Goal: Communication & Community: Answer question/provide support

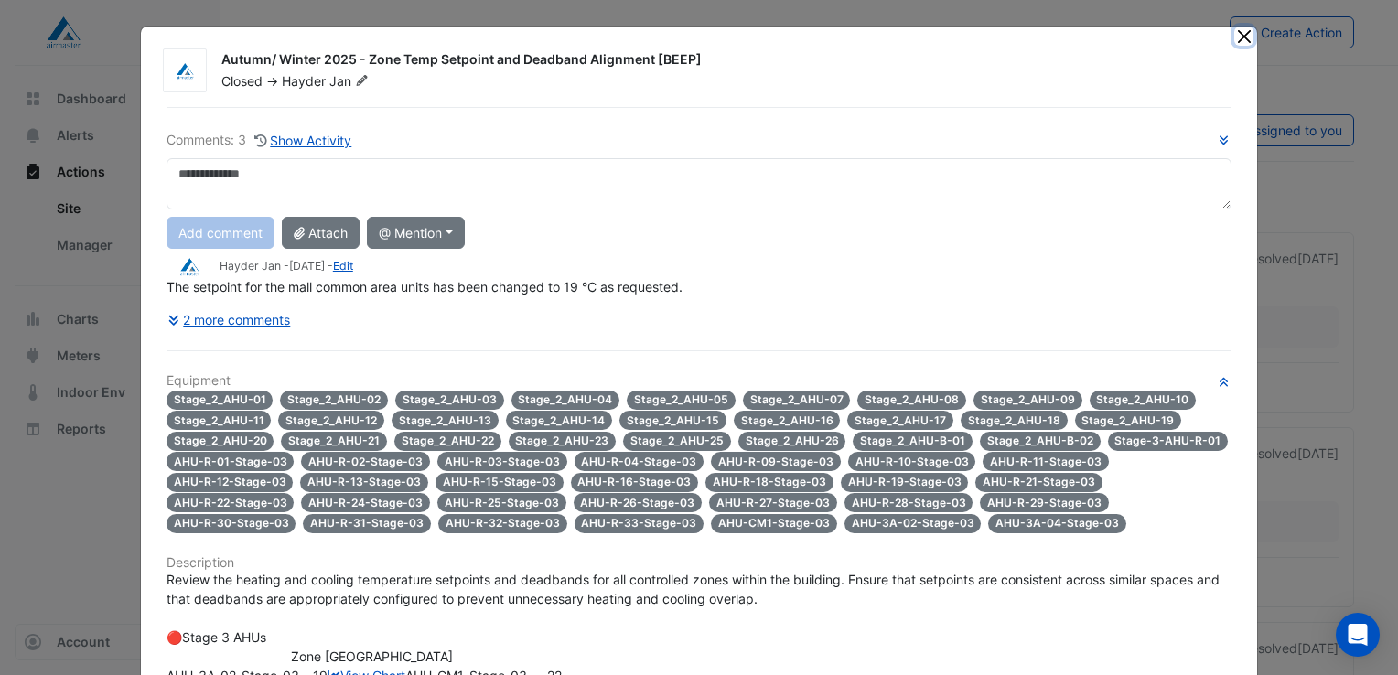
click at [1237, 33] on button "Close" at bounding box center [1243, 36] width 19 height 19
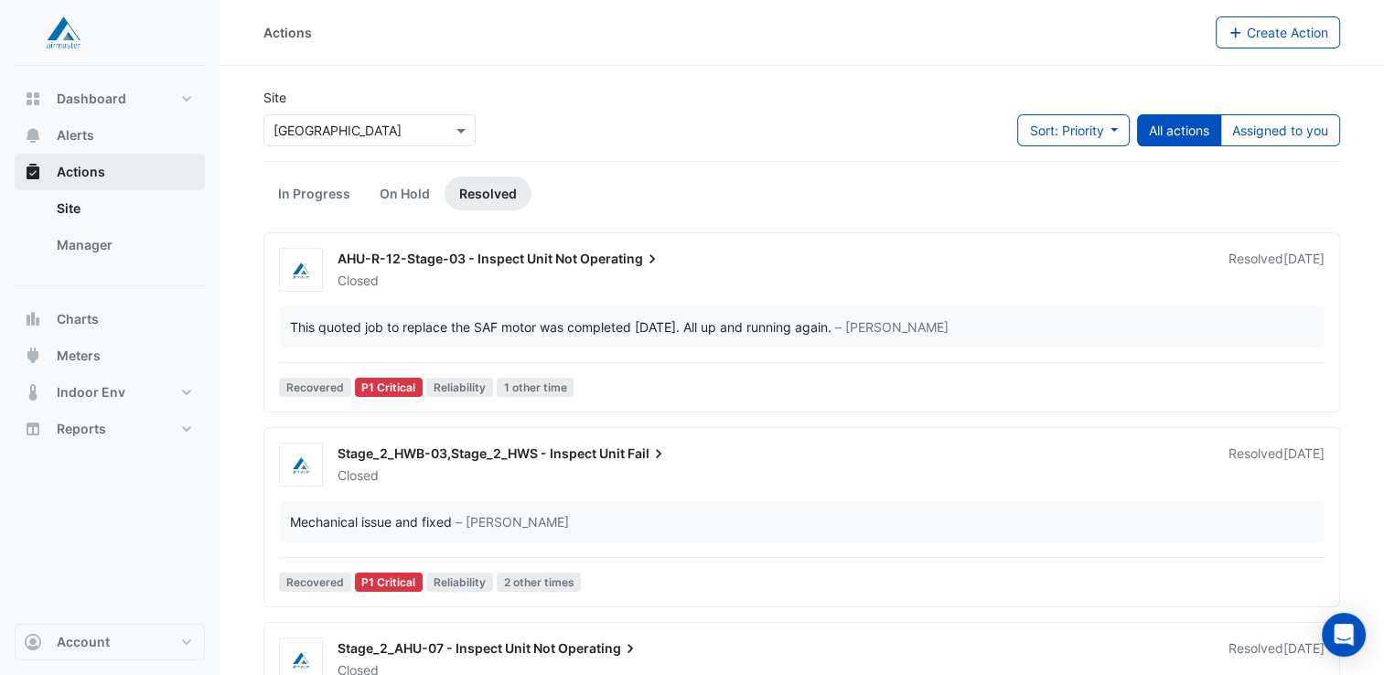
click at [86, 166] on span "Actions" at bounding box center [81, 172] width 48 height 18
click at [67, 131] on span "Alerts" at bounding box center [76, 135] width 38 height 18
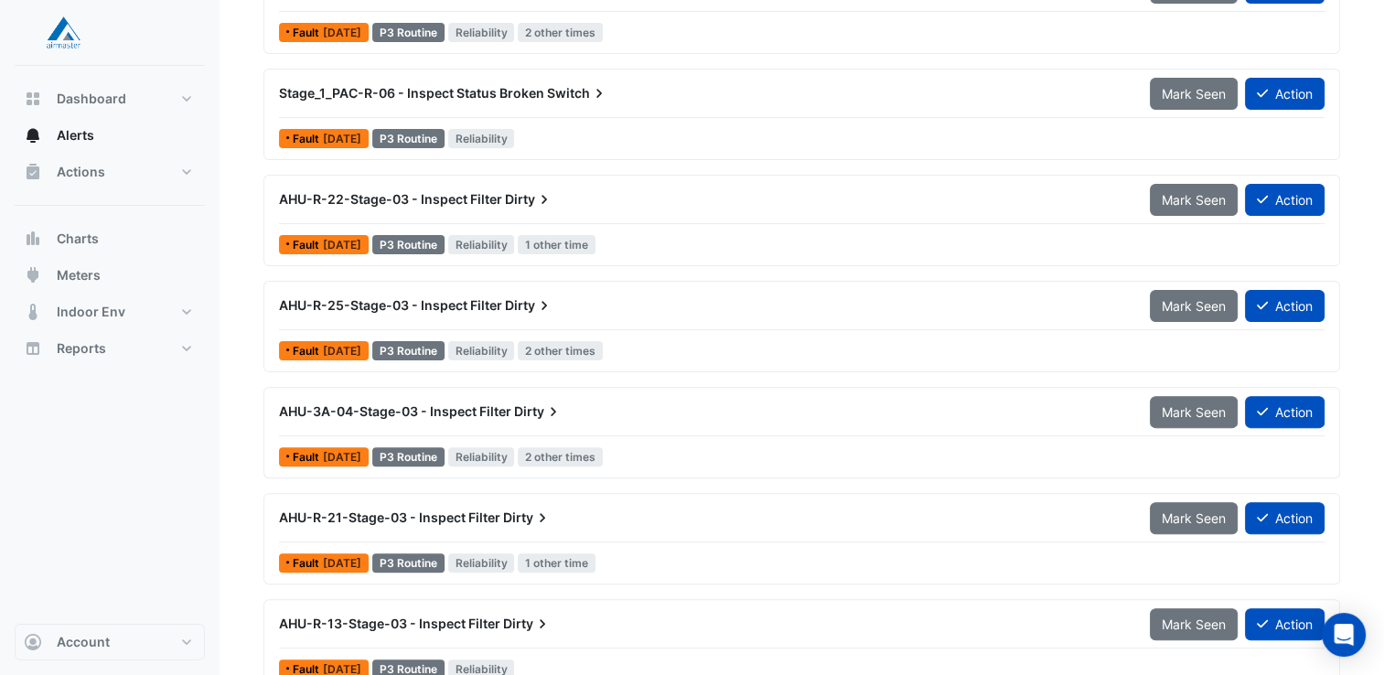
scroll to position [507, 0]
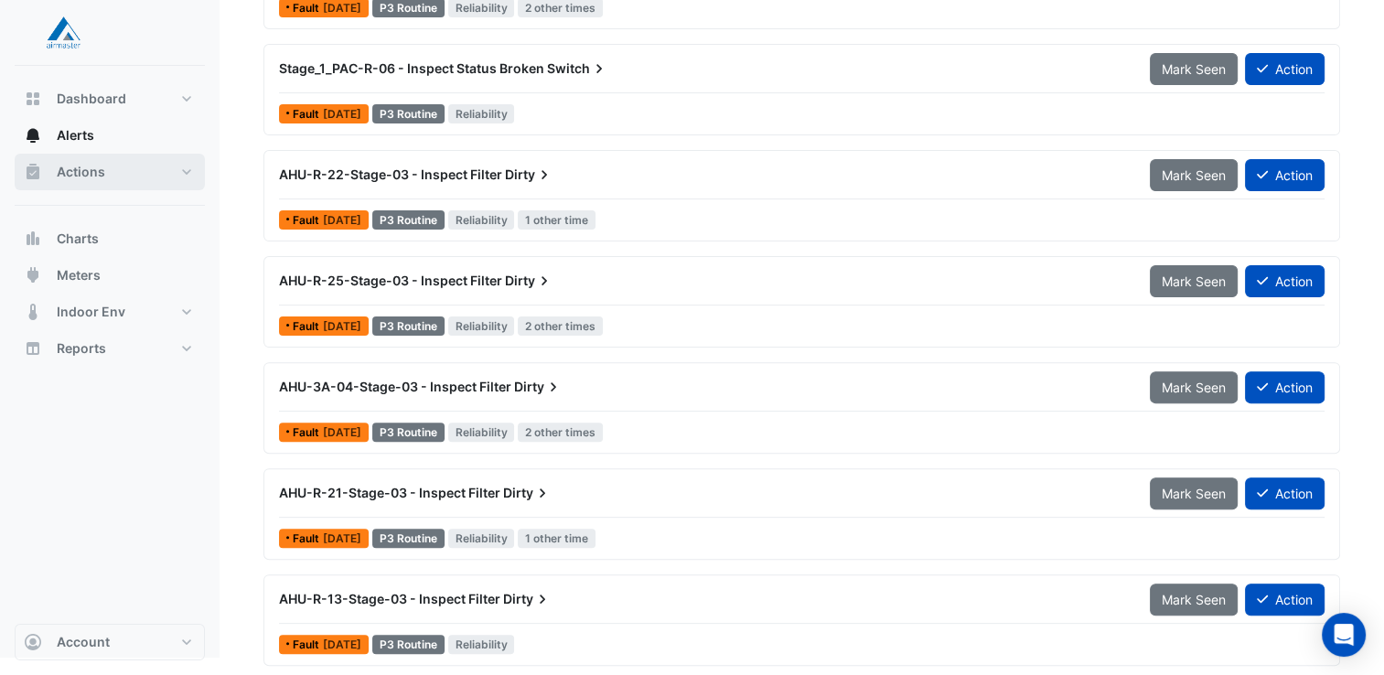
click at [73, 171] on span "Actions" at bounding box center [81, 172] width 48 height 18
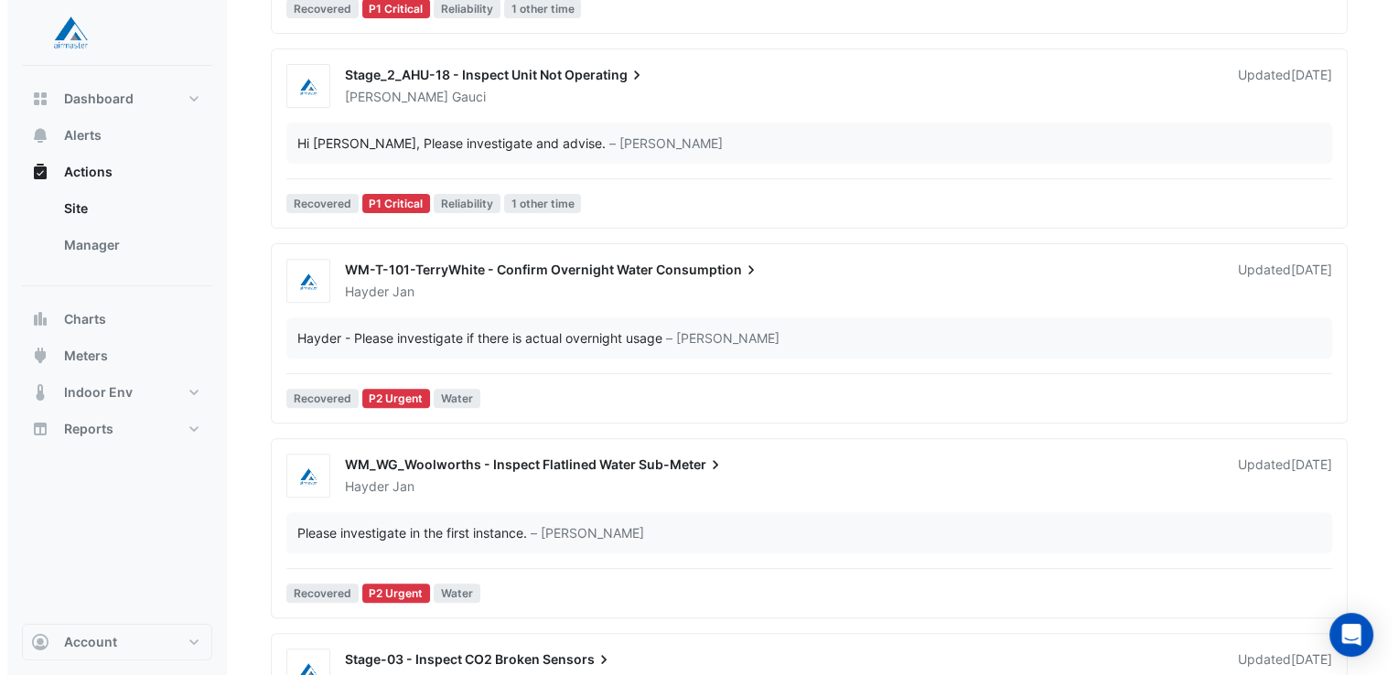
scroll to position [640, 0]
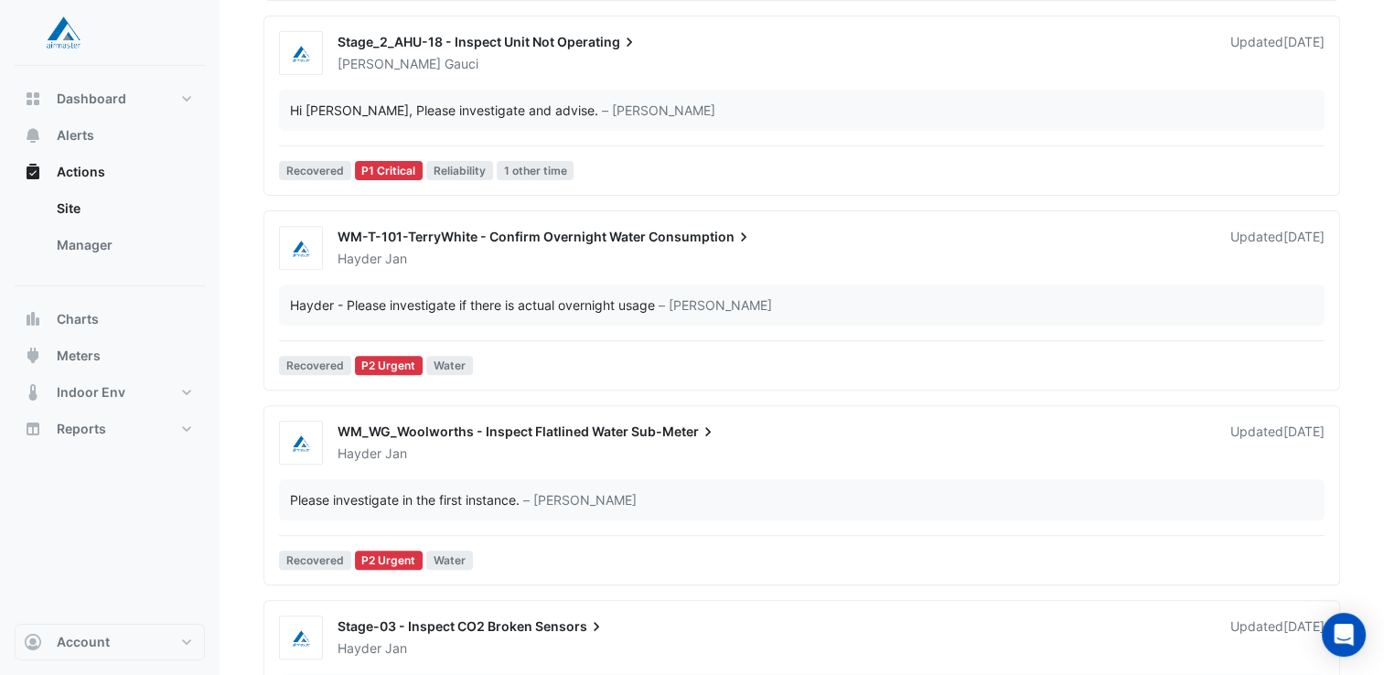
click at [459, 236] on span "WM-T-101-TerryWhite - Confirm Overnight Water" at bounding box center [492, 237] width 308 height 16
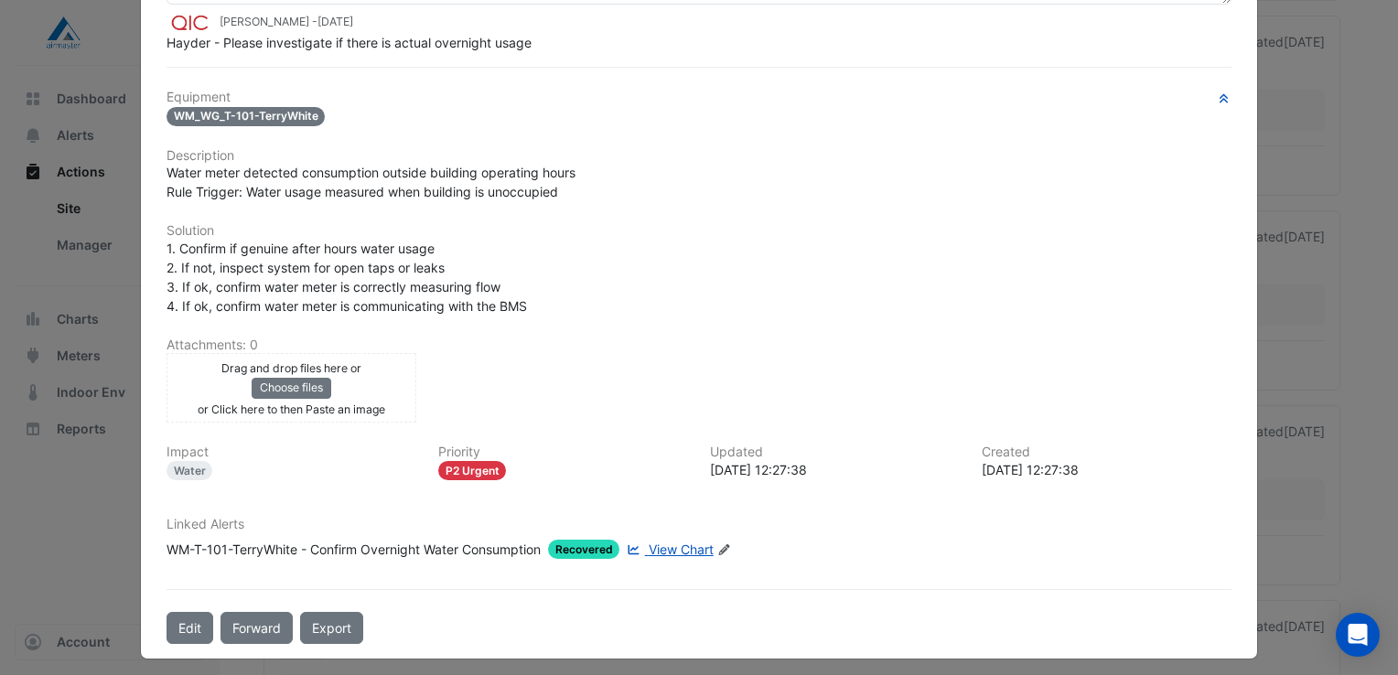
scroll to position [207, 0]
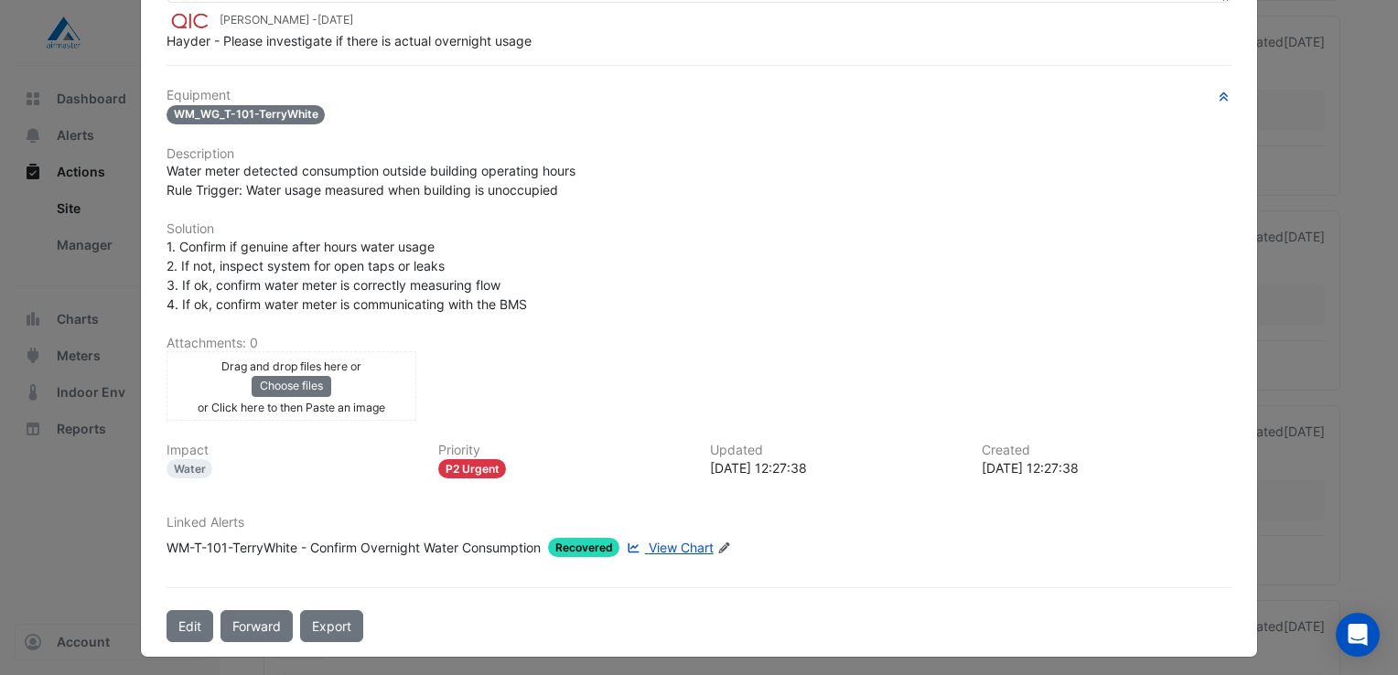
click at [655, 540] on span "View Chart" at bounding box center [681, 548] width 65 height 16
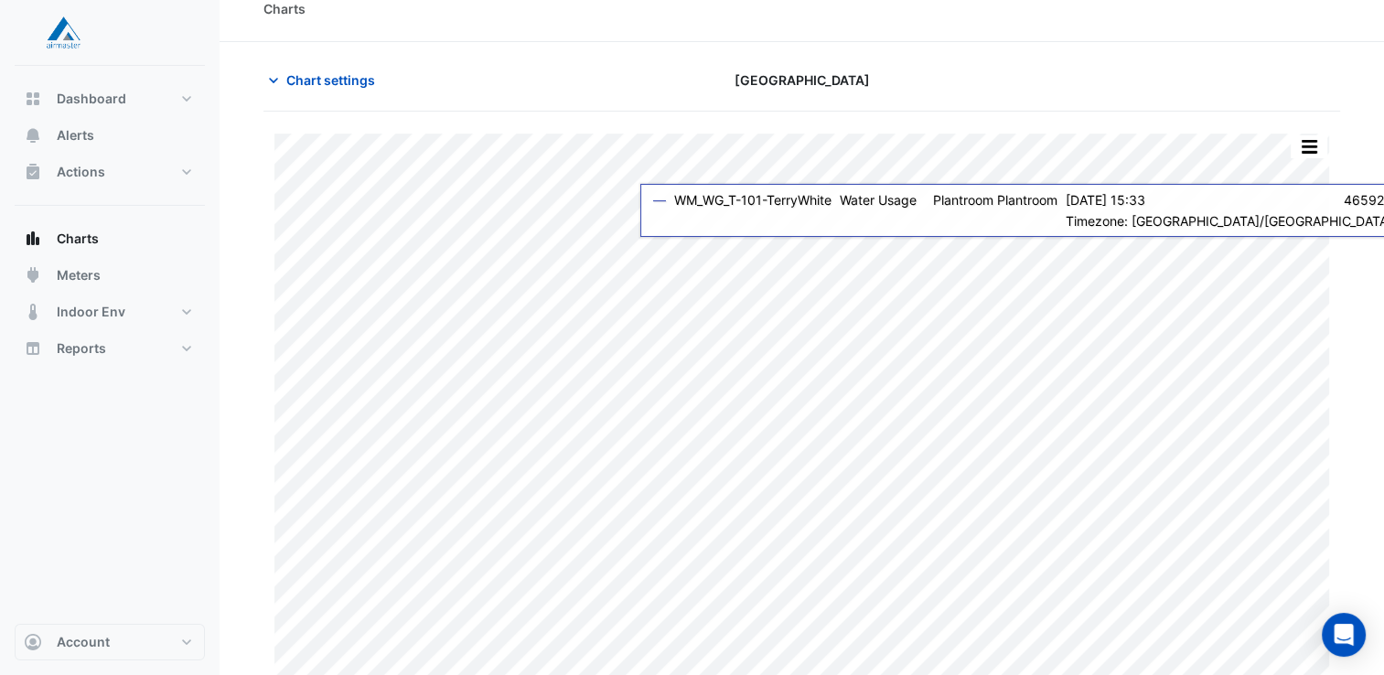
scroll to position [37, 0]
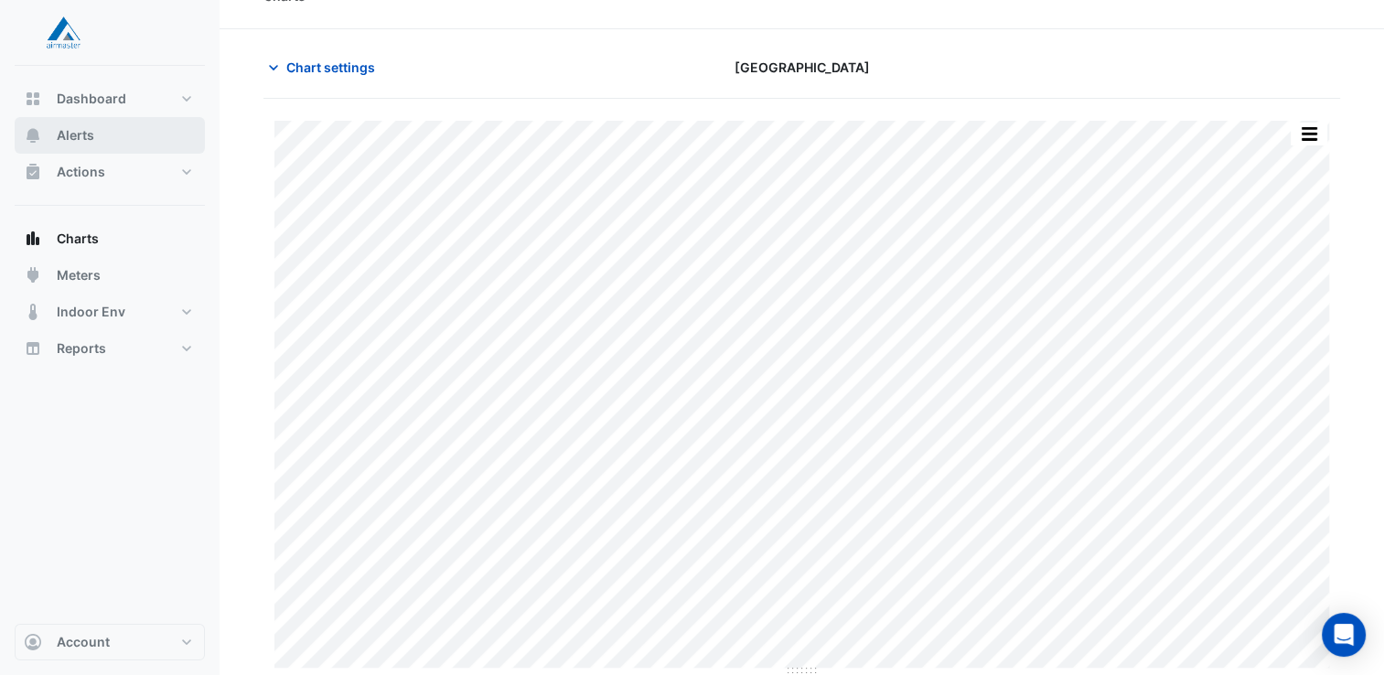
click at [82, 141] on span "Alerts" at bounding box center [76, 135] width 38 height 18
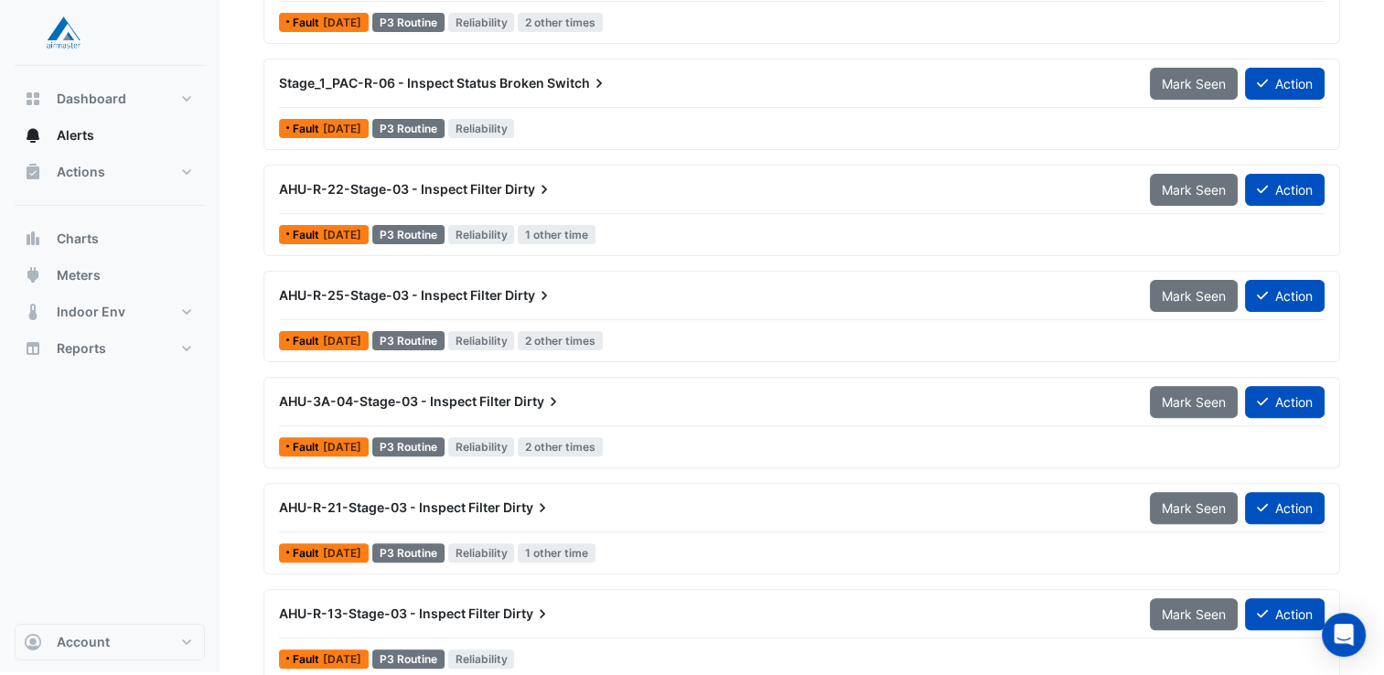
scroll to position [507, 0]
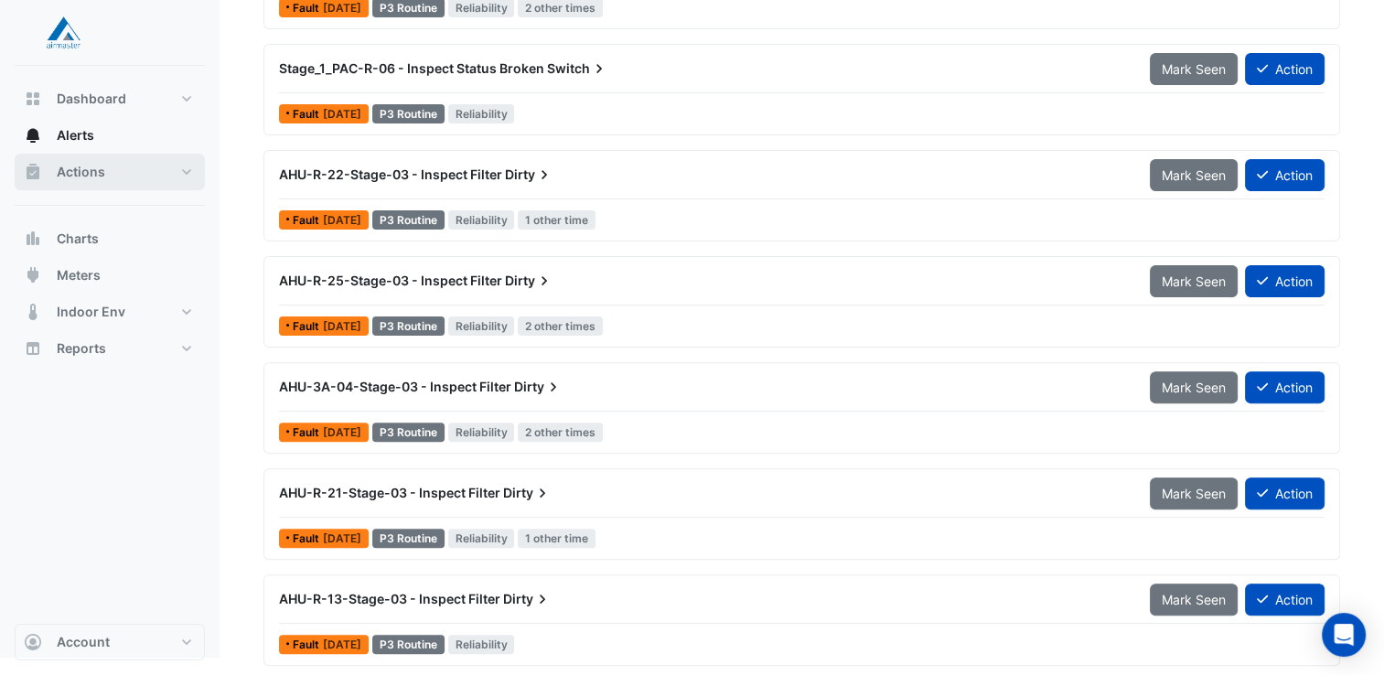
click at [80, 172] on span "Actions" at bounding box center [81, 172] width 48 height 18
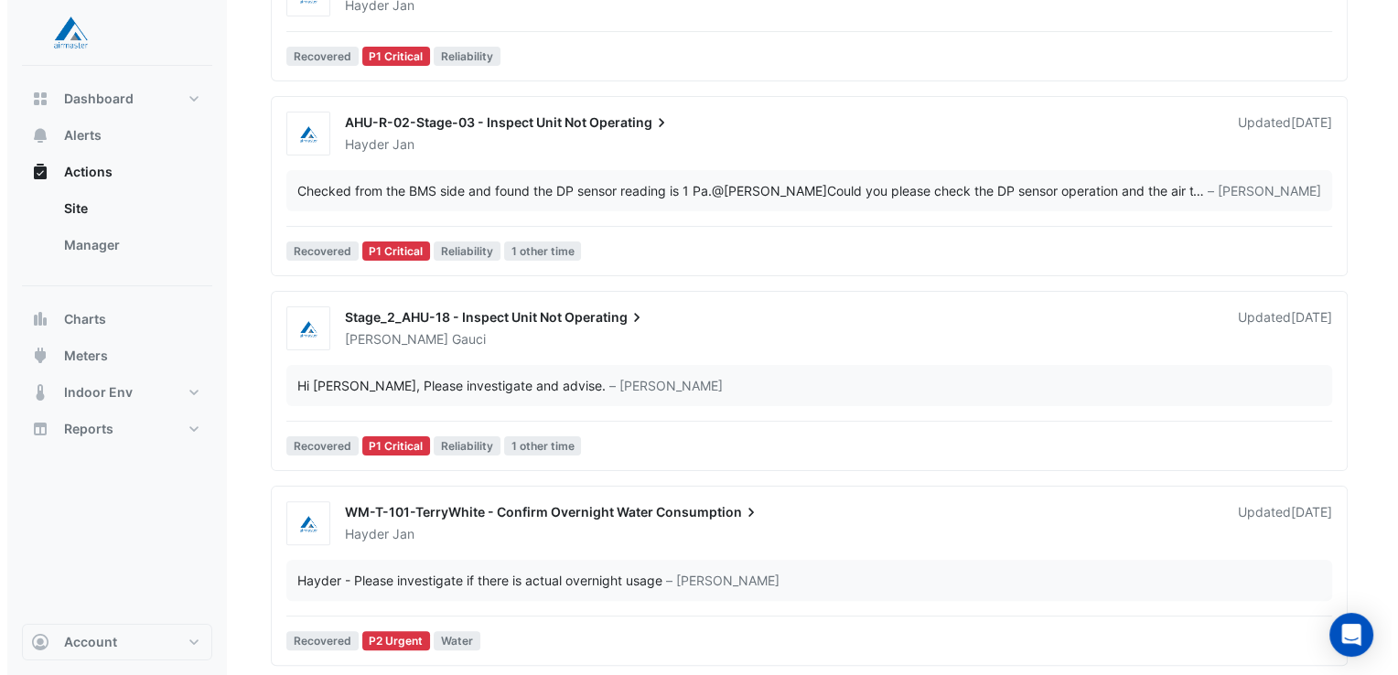
scroll to position [457, 0]
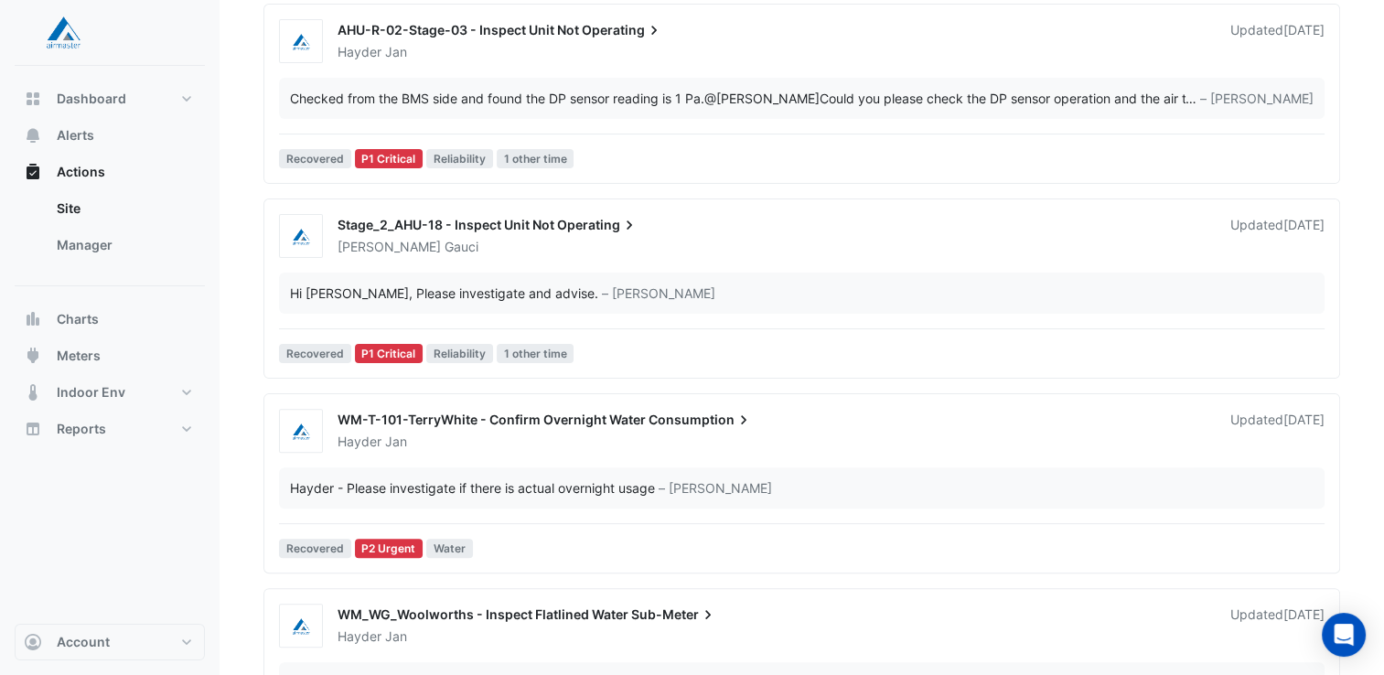
click at [461, 415] on span "WM-T-101-TerryWhite - Confirm Overnight Water" at bounding box center [492, 420] width 308 height 16
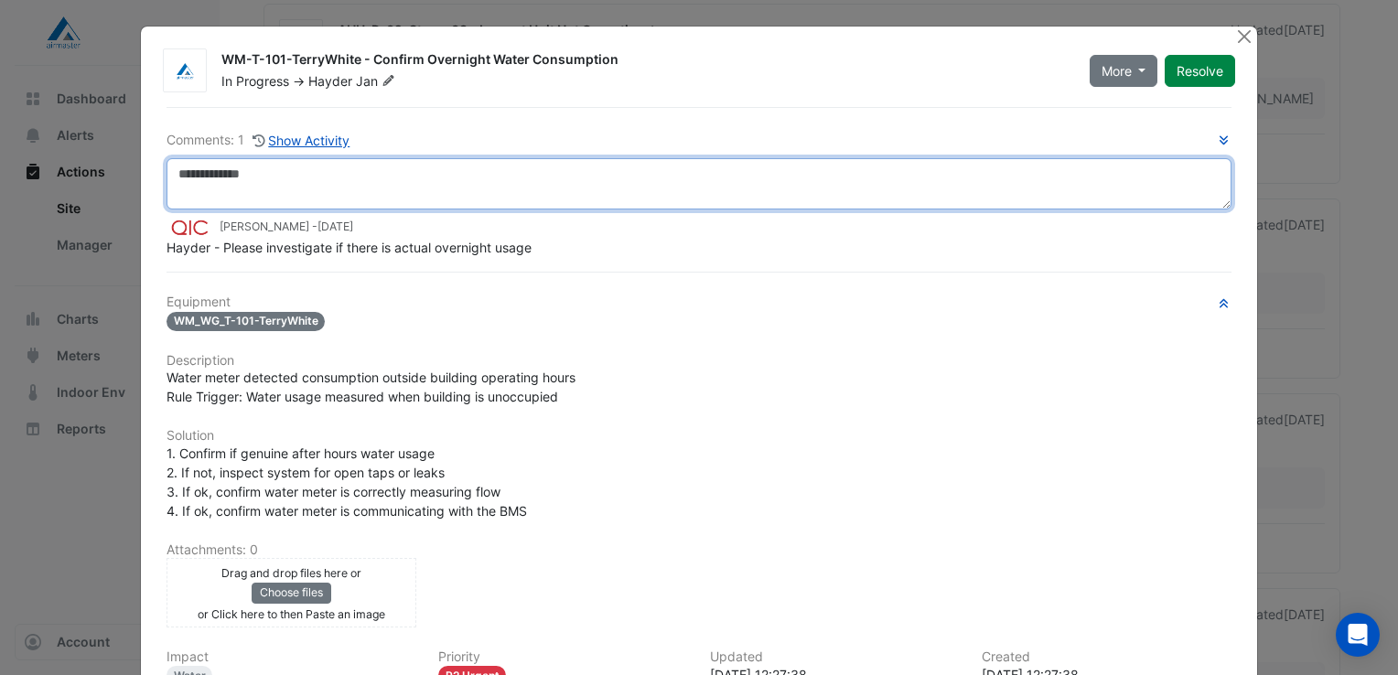
click at [220, 176] on textarea at bounding box center [698, 183] width 1065 height 51
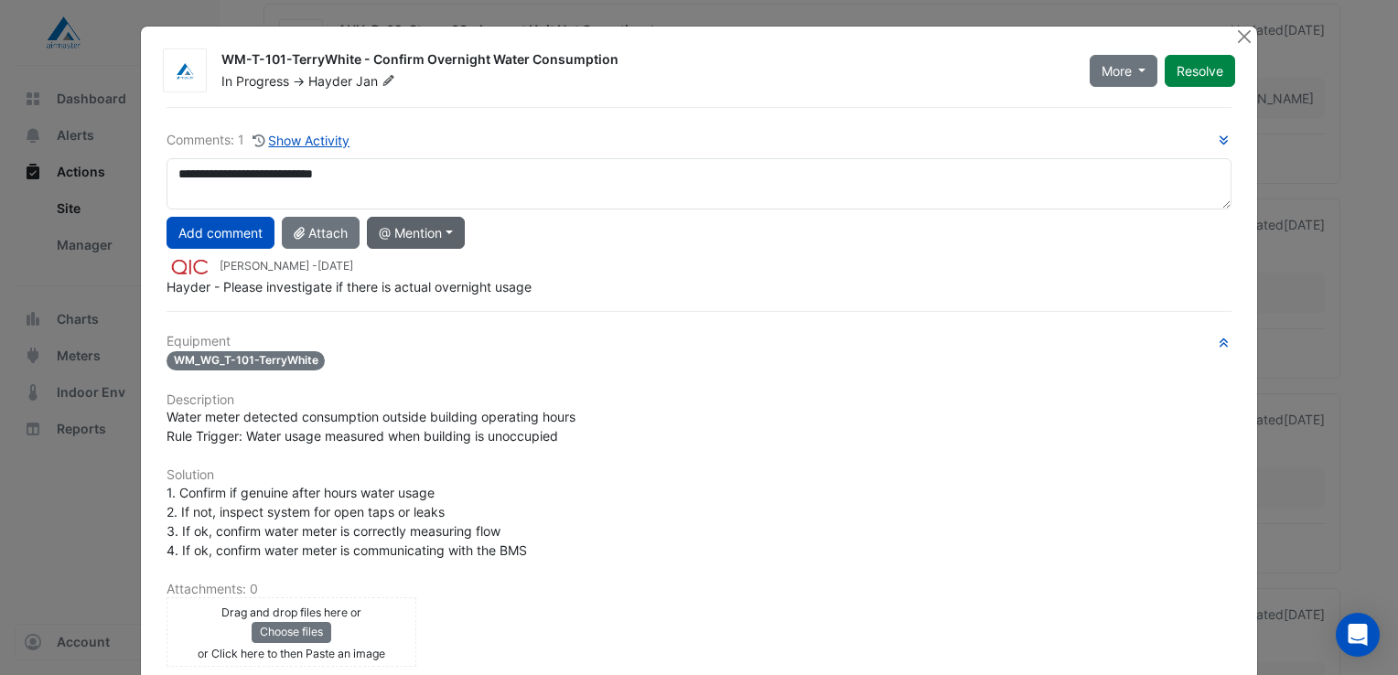
click at [446, 229] on button "@ Mention" at bounding box center [416, 233] width 98 height 32
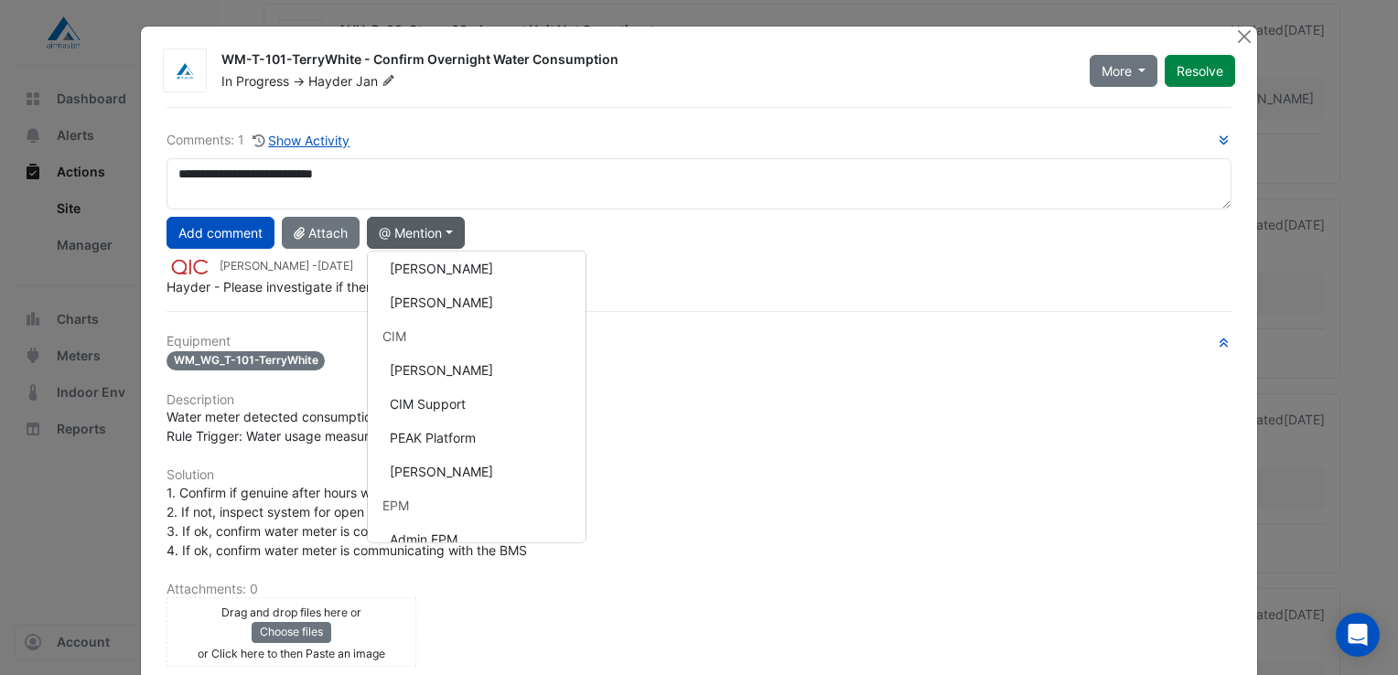
scroll to position [183, 0]
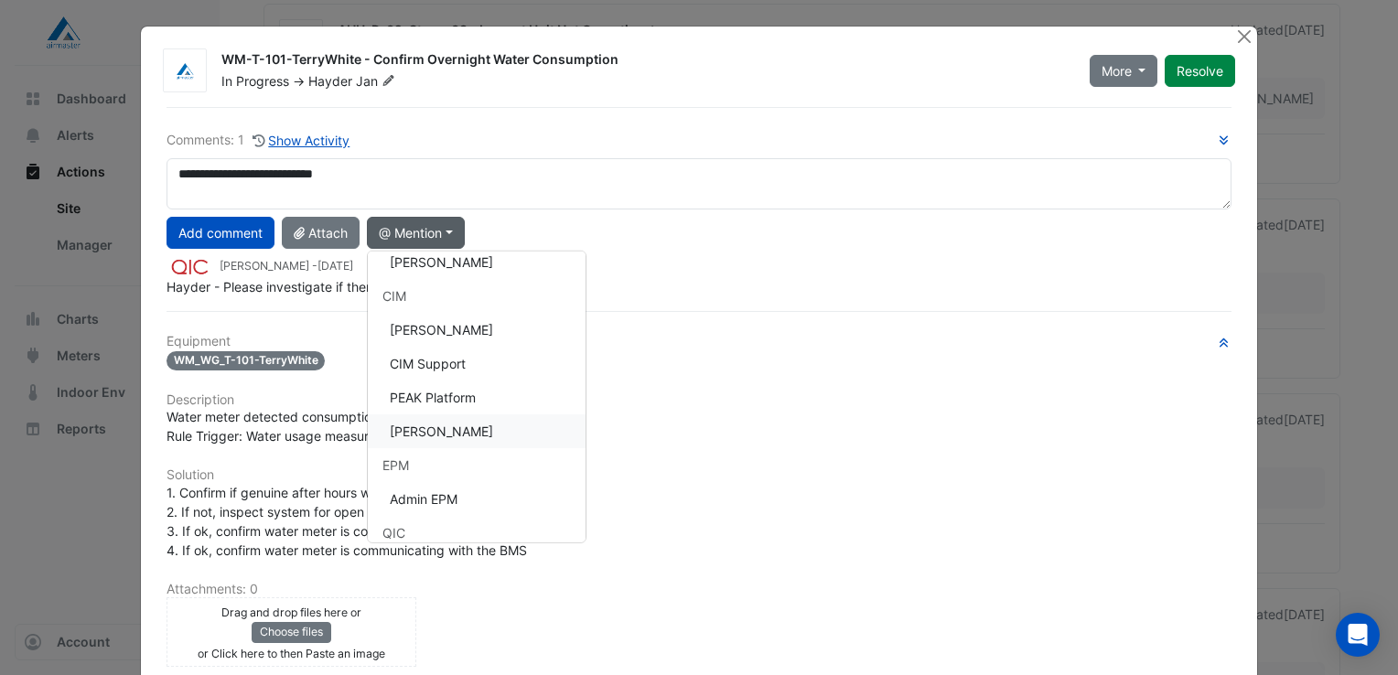
click at [435, 430] on button "[PERSON_NAME]" at bounding box center [477, 431] width 218 height 34
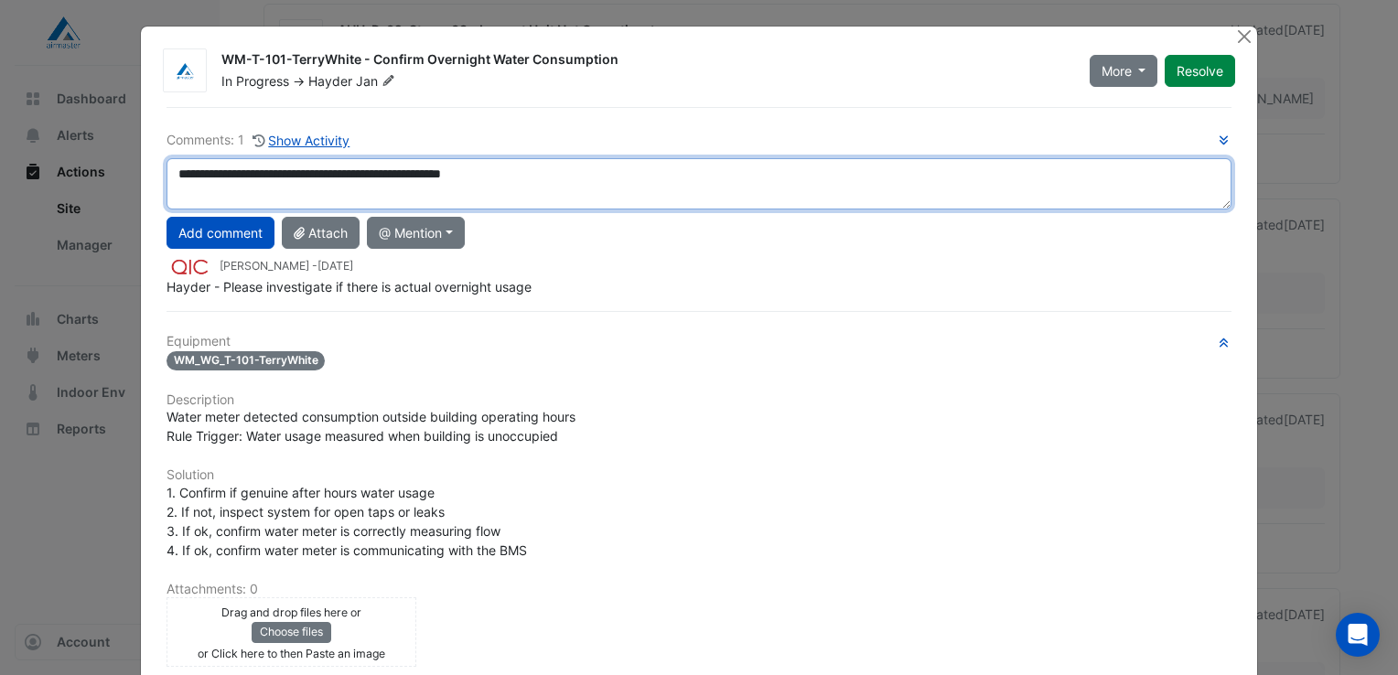
drag, startPoint x: 352, startPoint y: 176, endPoint x: 370, endPoint y: 191, distance: 23.3
click at [352, 176] on textarea "**********" at bounding box center [698, 183] width 1065 height 51
drag, startPoint x: 724, startPoint y: 176, endPoint x: 711, endPoint y: 173, distance: 13.1
click at [711, 176] on textarea "**********" at bounding box center [698, 183] width 1065 height 51
click at [170, 174] on textarea "**********" at bounding box center [698, 183] width 1065 height 51
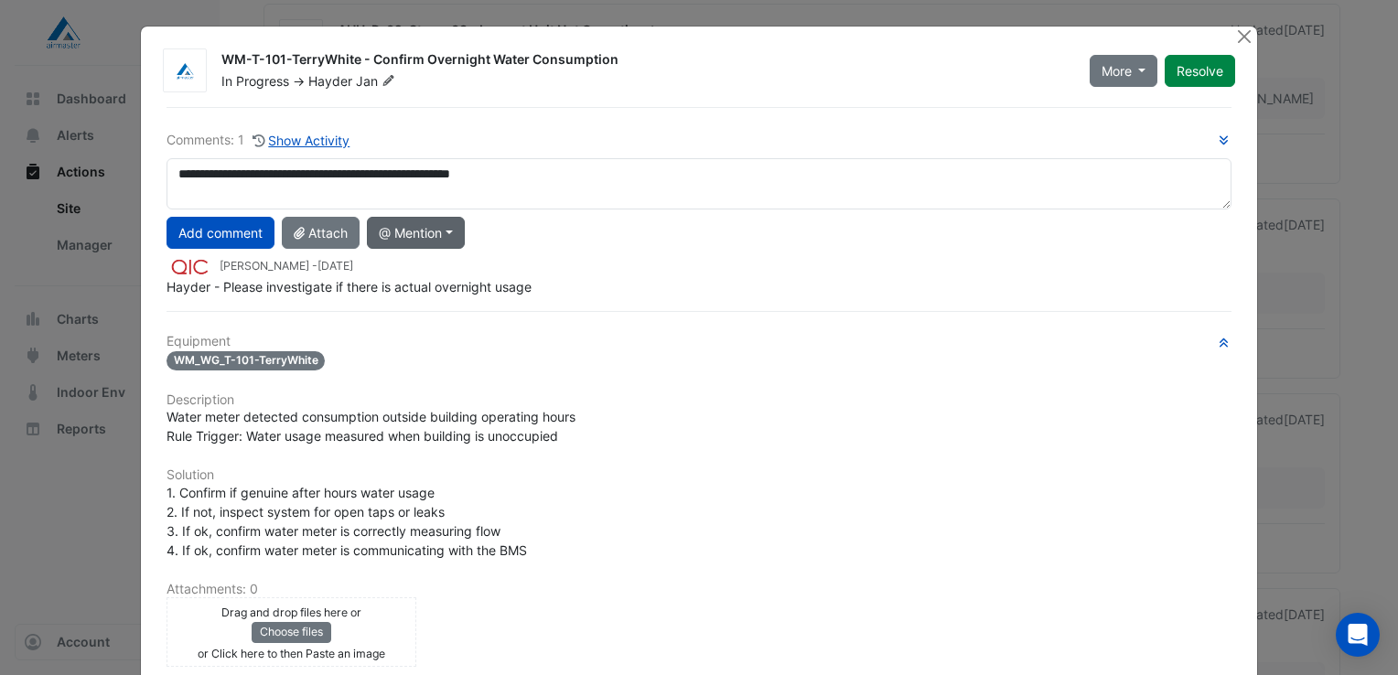
click at [447, 232] on button "@ Mention" at bounding box center [416, 233] width 98 height 32
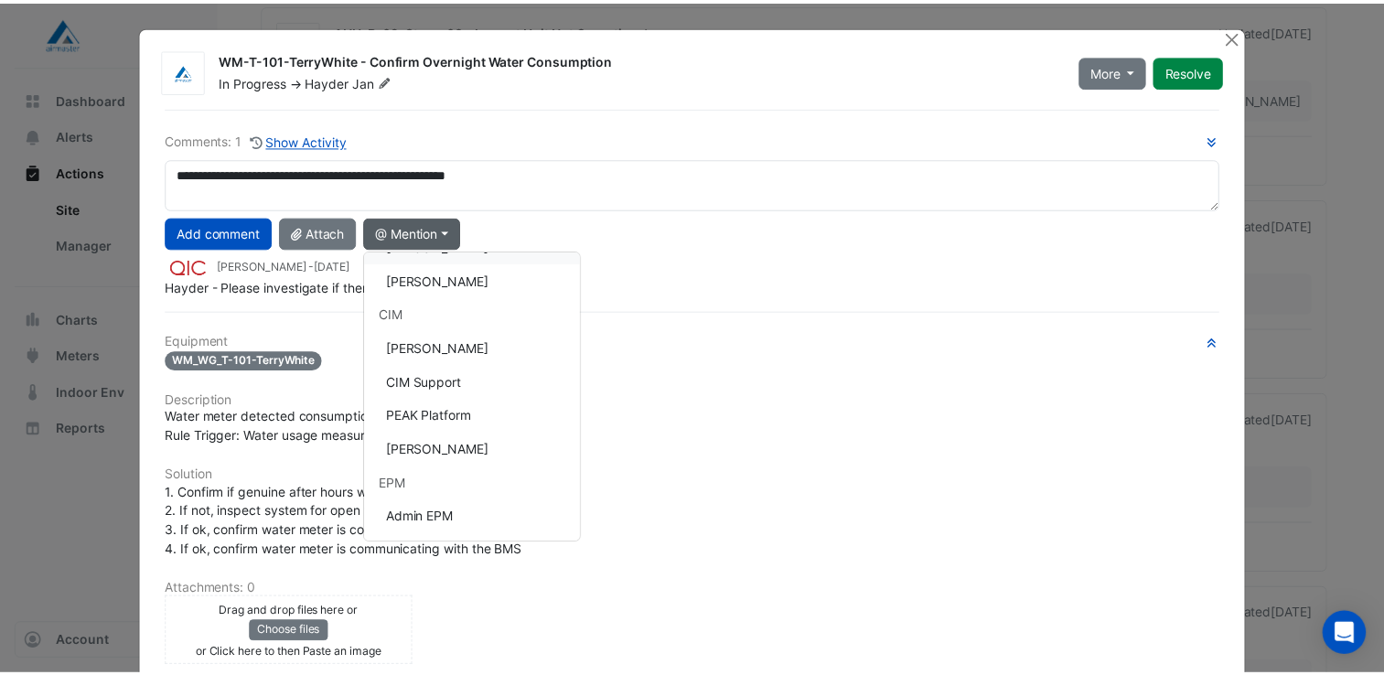
scroll to position [264, 0]
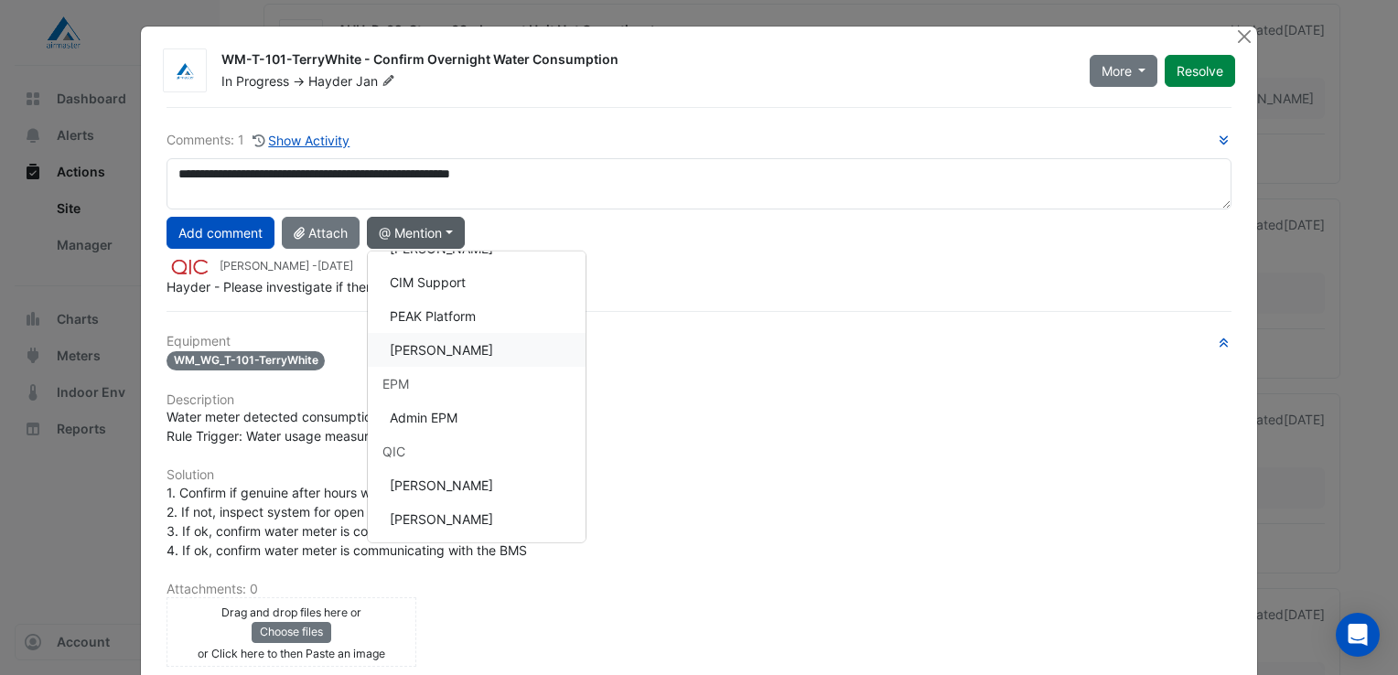
click at [436, 342] on button "[PERSON_NAME]" at bounding box center [477, 350] width 218 height 34
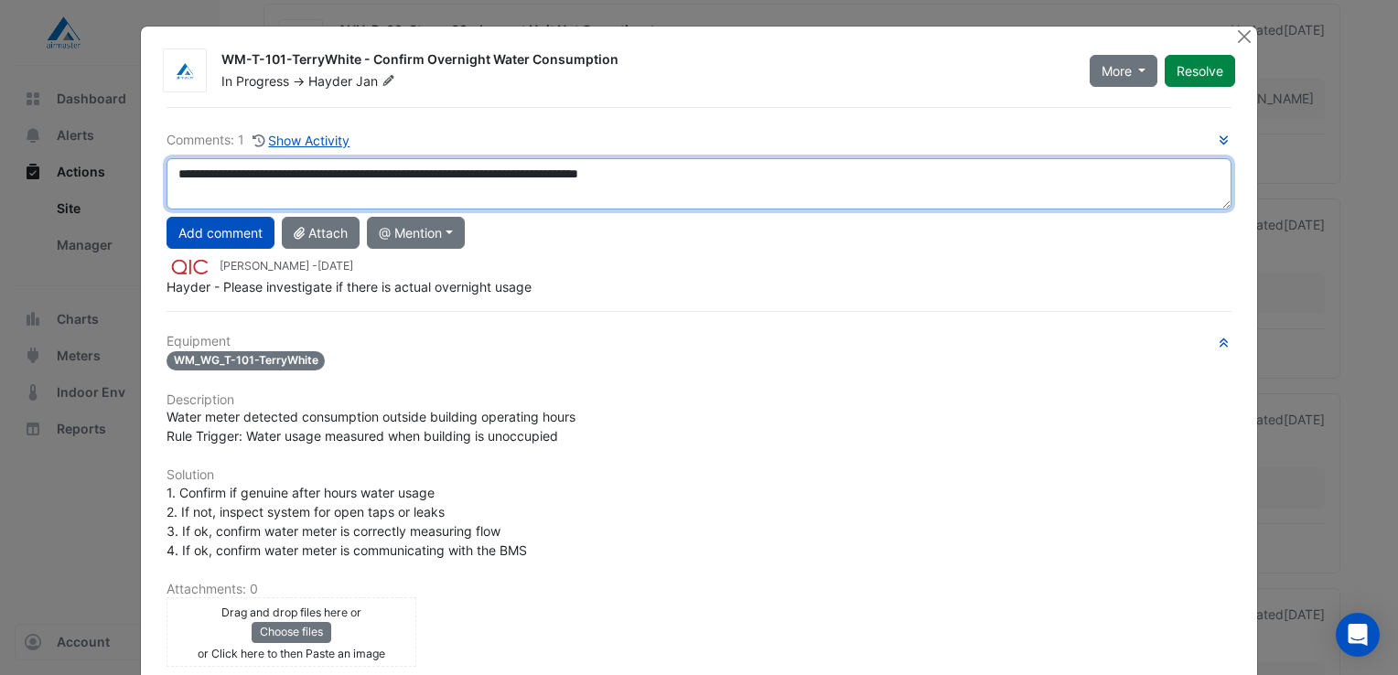
click at [355, 174] on textarea "**********" at bounding box center [698, 183] width 1065 height 51
click at [630, 171] on textarea "**********" at bounding box center [698, 183] width 1065 height 51
type textarea "**********"
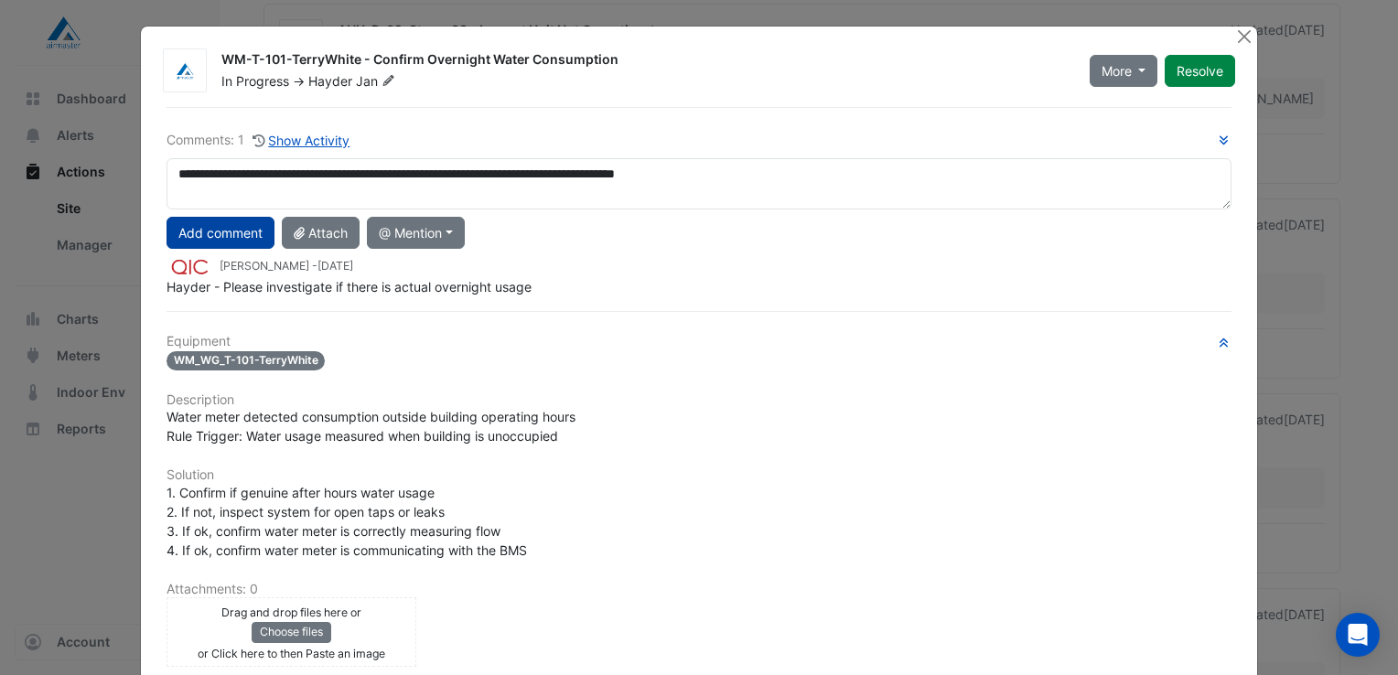
click at [207, 225] on button "Add comment" at bounding box center [220, 233] width 108 height 32
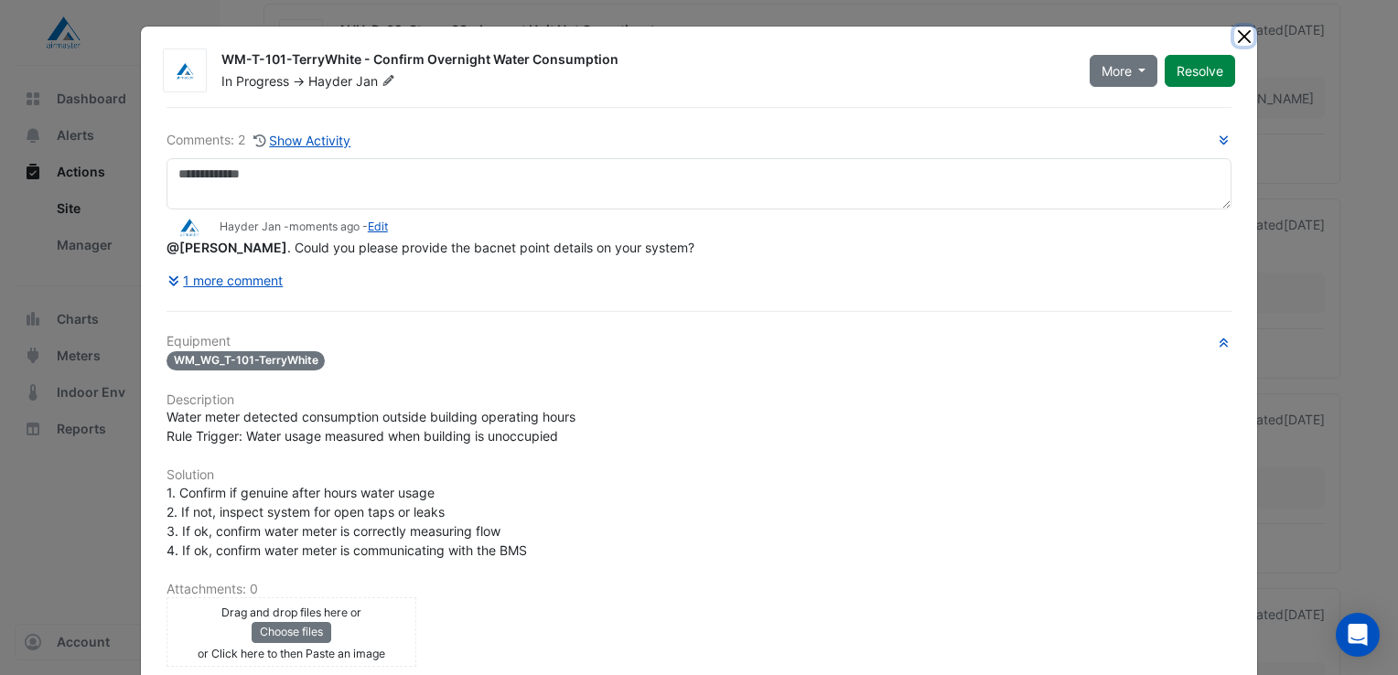
click at [1240, 34] on button "Close" at bounding box center [1243, 36] width 19 height 19
